Goal: Find specific page/section: Find specific page/section

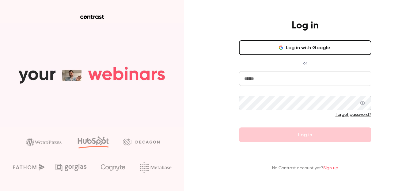
click at [283, 50] on icon "button" at bounding box center [280, 47] width 5 height 5
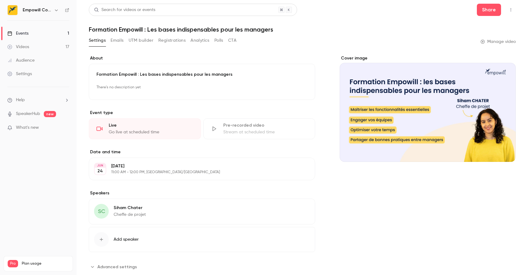
click at [30, 35] on link "Events 1" at bounding box center [38, 33] width 77 height 13
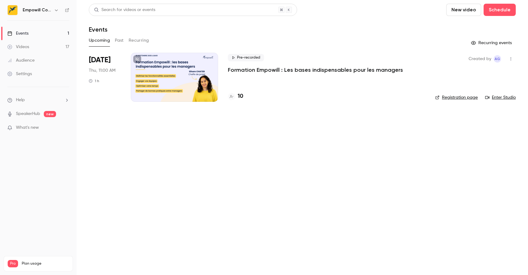
click at [416, 98] on link "Enter Studio" at bounding box center [500, 97] width 31 height 6
